Goal: Information Seeking & Learning: Learn about a topic

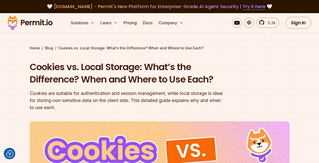
click at [144, 94] on div "Cookies are suitable for authentication and session management, while local sto…" at bounding box center [127, 100] width 195 height 21
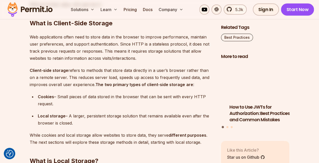
scroll to position [609, 0]
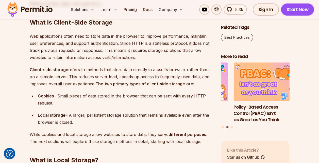
click at [124, 43] on p "Web applications often need to store data in the browser to improve performance…" at bounding box center [121, 47] width 183 height 28
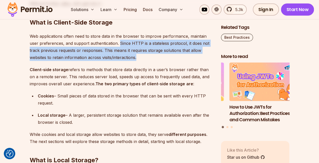
drag, startPoint x: 124, startPoint y: 43, endPoint x: 178, endPoint y: 57, distance: 55.8
click at [178, 57] on p "Web applications often need to store data in the browser to improve performance…" at bounding box center [121, 47] width 183 height 28
drag, startPoint x: 178, startPoint y: 57, endPoint x: 146, endPoint y: 54, distance: 31.4
click at [146, 54] on p "Web applications often need to store data in the browser to improve performance…" at bounding box center [121, 47] width 183 height 28
click at [140, 57] on p "Web applications often need to store data in the browser to improve performance…" at bounding box center [121, 47] width 183 height 28
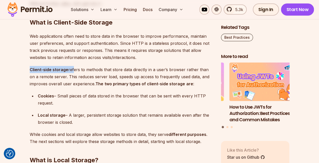
drag, startPoint x: 140, startPoint y: 57, endPoint x: 71, endPoint y: 64, distance: 69.4
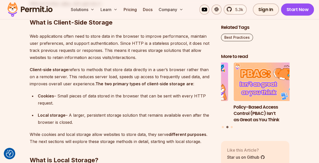
click at [102, 69] on p "Client-side storage refers to methods that store data directly in a user’s brow…" at bounding box center [121, 76] width 183 height 21
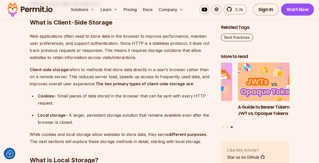
drag, startPoint x: 38, startPoint y: 95, endPoint x: 78, endPoint y: 119, distance: 46.6
click at [78, 119] on ul "Cookies – Small pieces of data stored in the browser that can be sent with ever…" at bounding box center [121, 109] width 183 height 33
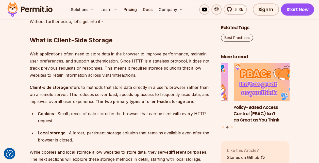
scroll to position [602, 0]
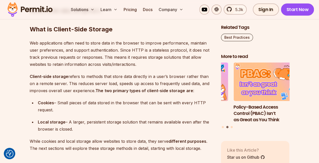
drag, startPoint x: 30, startPoint y: 75, endPoint x: 89, endPoint y: 127, distance: 78.9
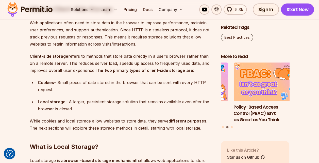
scroll to position [633, 0]
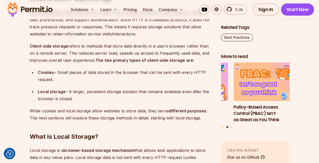
copy div "Client-side storage refers to methods that store data directly in a user’s brow…"
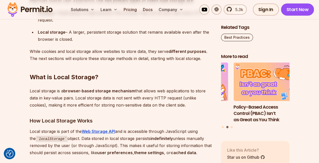
scroll to position [704, 0]
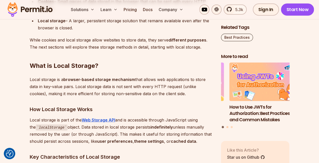
click at [227, 126] on button "Go to slide 2" at bounding box center [227, 127] width 2 height 2
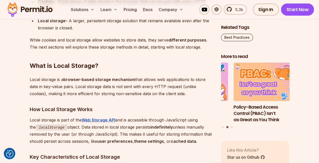
click at [193, 143] on strong "cached data" at bounding box center [183, 141] width 25 height 5
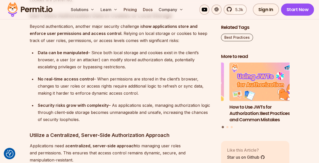
scroll to position [2714, 0]
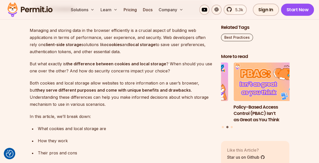
scroll to position [265, 0]
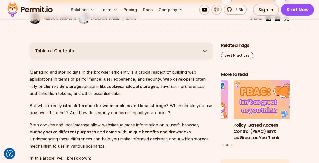
click at [124, 91] on p "Managing and storing data in the browser efficiently is a crucial aspect of bui…" at bounding box center [121, 83] width 183 height 28
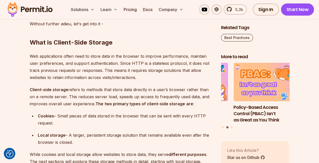
scroll to position [589, 0]
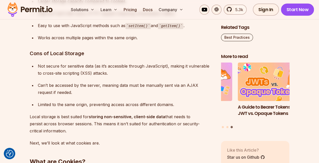
scroll to position [934, 0]
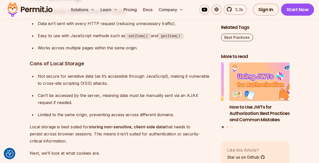
drag, startPoint x: 69, startPoint y: 138, endPoint x: 19, endPoint y: 33, distance: 116.9
drag, startPoint x: 19, startPoint y: 33, endPoint x: 103, endPoint y: 35, distance: 84.0
click at [103, 35] on div "Easy to use with JavaScript methods such as setItem() and getItem() ." at bounding box center [125, 35] width 175 height 7
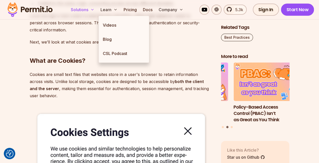
scroll to position [1009, 0]
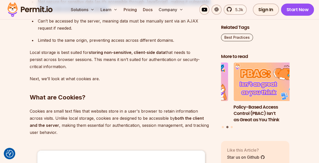
drag, startPoint x: 30, startPoint y: 68, endPoint x: 74, endPoint y: 63, distance: 44.2
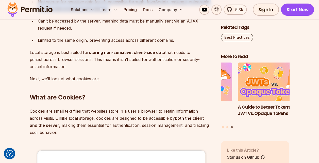
copy div "Key Characteristics of Local Storage Persistent storage – Data remains even aft…"
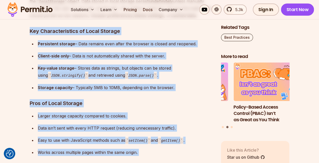
scroll to position [834, 0]
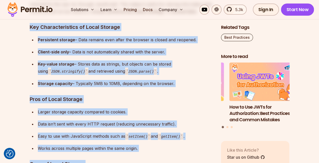
click at [205, 130] on ul "Larger storage capacity compared to cookies. Data isn’t sent with every HTTP re…" at bounding box center [121, 131] width 183 height 44
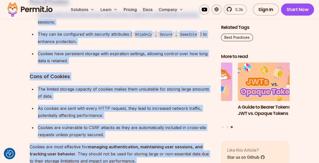
scroll to position [1717, 0]
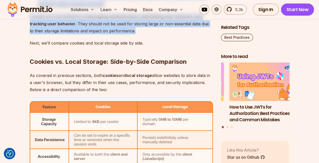
drag, startPoint x: 30, startPoint y: 42, endPoint x: 136, endPoint y: 31, distance: 106.1
click at [136, 31] on div "Managing and storing data in the browser efficiently is a crucial aspect of bui…" at bounding box center [121, 27] width 183 height 2822
drag, startPoint x: 136, startPoint y: 31, endPoint x: 103, endPoint y: 29, distance: 32.8
copy div "Key Characteristics of Cookies Small storage capacity – Limited to 4KB per cook…"
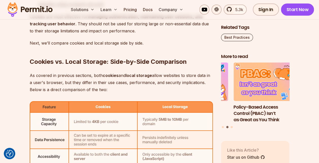
click at [94, 79] on p "As covered in previous sections, both cookies and local storage allow websites …" at bounding box center [121, 82] width 183 height 21
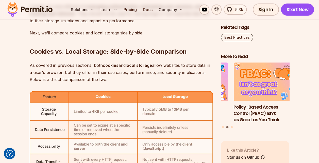
scroll to position [1738, 0]
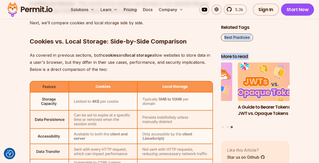
drag, startPoint x: 312, startPoint y: 118, endPoint x: 236, endPoint y: 112, distance: 76.1
click at [236, 112] on section "Table of Contents Managing and storing data in the browser efficiently is a cru…" at bounding box center [159, 69] width 319 height 3001
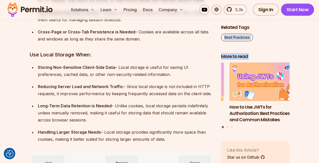
scroll to position [2144, 0]
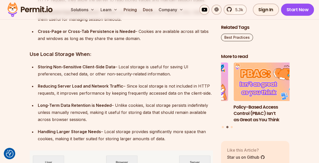
click at [82, 69] on div "Storing Non-Sensitive Client-Side Data – Local storage is useful for saving UI …" at bounding box center [125, 70] width 175 height 14
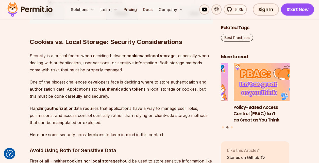
scroll to position [2509, 0]
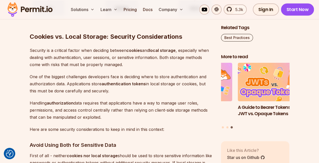
click at [165, 90] on p "One of the biggest challenges developers face is deciding where to store authen…" at bounding box center [121, 83] width 183 height 21
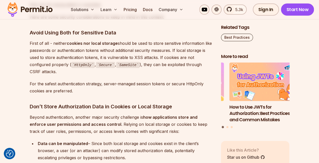
scroll to position [2631, 0]
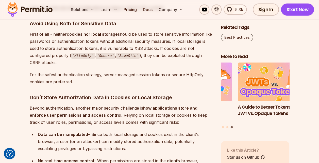
click at [159, 112] on p "Beyond authentication, another major security challenge is how applications sto…" at bounding box center [121, 115] width 183 height 21
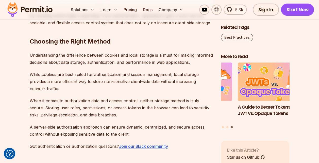
scroll to position [3017, 0]
